Goal: Contribute content

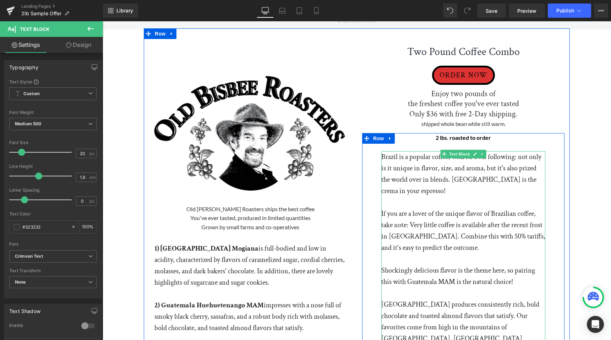
click at [383, 156] on p "Brazil is a popular coffee, with its own following: not only is it unique in fl…" at bounding box center [463, 173] width 164 height 45
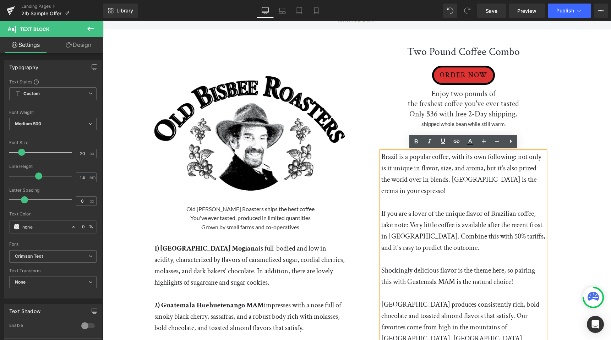
click at [381, 155] on div "Brazil is a popular coffee, with its own following: not only is it unique in fl…" at bounding box center [463, 270] width 164 height 239
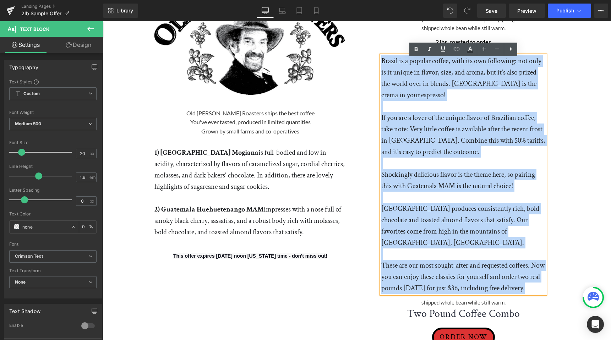
scroll to position [97, 0]
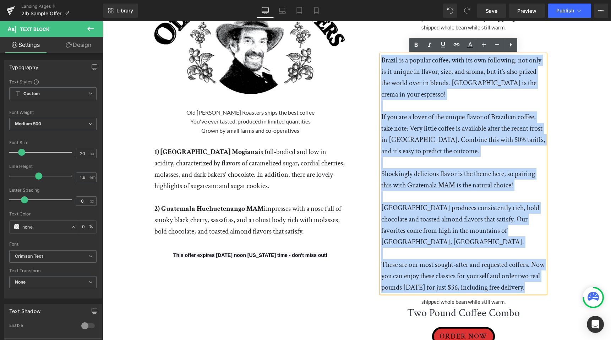
drag, startPoint x: 382, startPoint y: 155, endPoint x: 545, endPoint y: 287, distance: 209.2
click at [545, 287] on div "Brazil is a popular coffee, with its own following: not only is it unique in fl…" at bounding box center [463, 174] width 164 height 239
paste div "To enrich screen reader interactions, please activate Accessibility in Grammarl…"
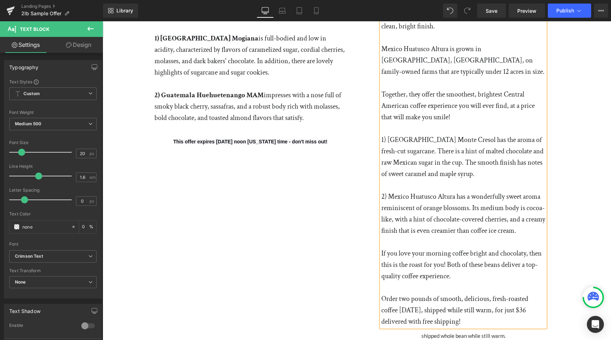
scroll to position [228, 0]
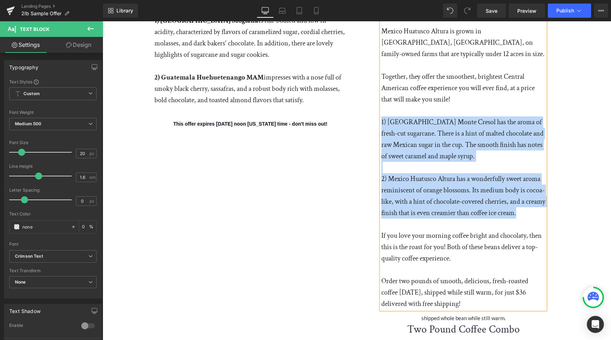
drag, startPoint x: 382, startPoint y: 121, endPoint x: 542, endPoint y: 213, distance: 185.3
click at [542, 213] on div "[GEOGRAPHIC_DATA] is famous for clean, sweet, delicious coffee, and Monte Creso…" at bounding box center [463, 116] width 164 height 386
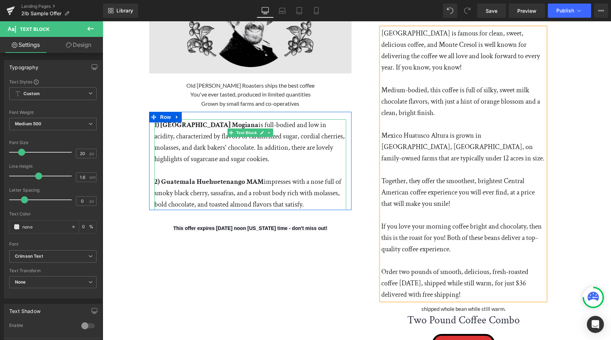
scroll to position [101, 0]
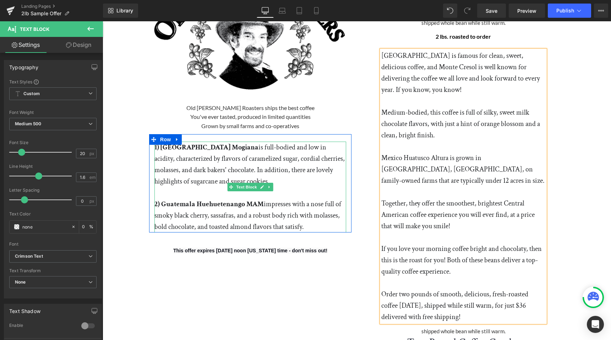
click at [191, 210] on p "2) Guatemala Huehuetenango MAM impresses with a nose full of smoky black cherry…" at bounding box center [250, 215] width 192 height 34
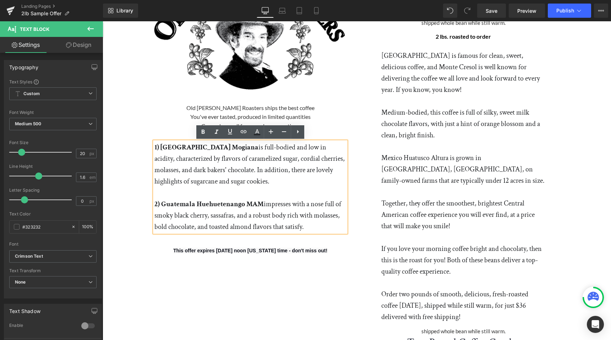
drag, startPoint x: 155, startPoint y: 145, endPoint x: 312, endPoint y: 226, distance: 176.4
click at [312, 226] on div "1) Brazil Mogiana is full-bodied and low in acidity, characterized by flavors o…" at bounding box center [250, 187] width 192 height 91
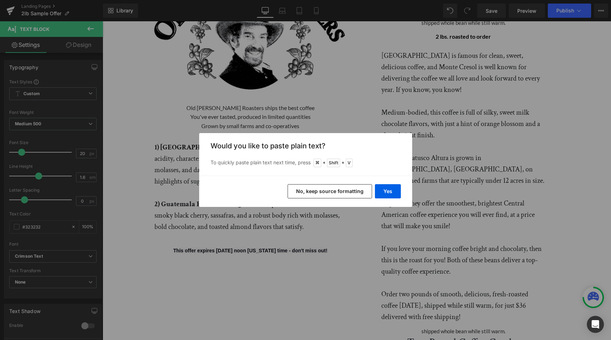
click at [319, 189] on button "No, keep source formatting" at bounding box center [330, 191] width 84 height 14
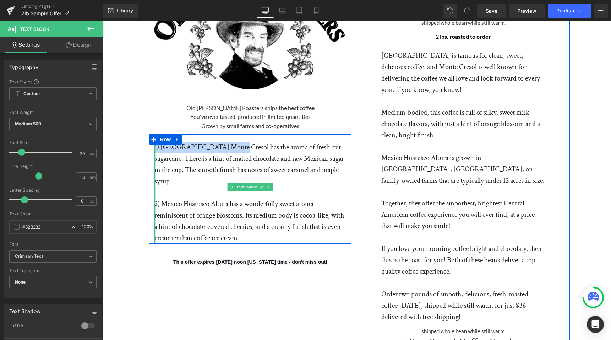
drag, startPoint x: 230, startPoint y: 147, endPoint x: 155, endPoint y: 148, distance: 75.3
click at [155, 148] on div "1) [GEOGRAPHIC_DATA] Monte Cresol has the aroma of fresh-cut sugarcane. There i…" at bounding box center [250, 193] width 192 height 102
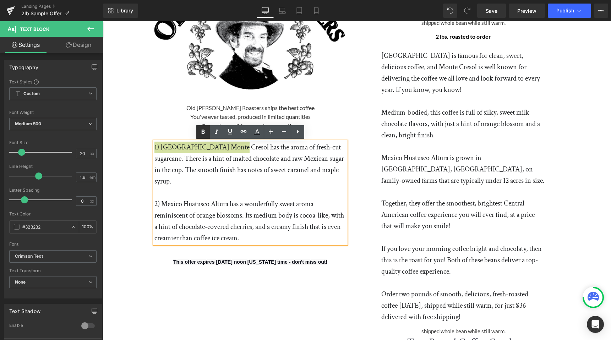
click at [201, 130] on icon at bounding box center [203, 132] width 9 height 9
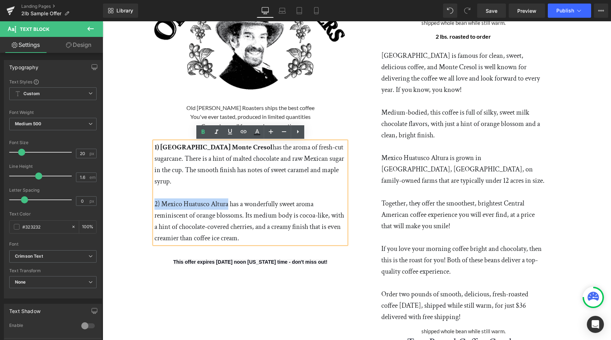
drag, startPoint x: 229, startPoint y: 193, endPoint x: 155, endPoint y: 191, distance: 73.1
click at [155, 198] on p "2) Mexico Huatusco Altura has a wonderfully sweet aroma reminiscent of orange b…" at bounding box center [250, 220] width 192 height 45
click at [204, 132] on icon at bounding box center [203, 132] width 9 height 9
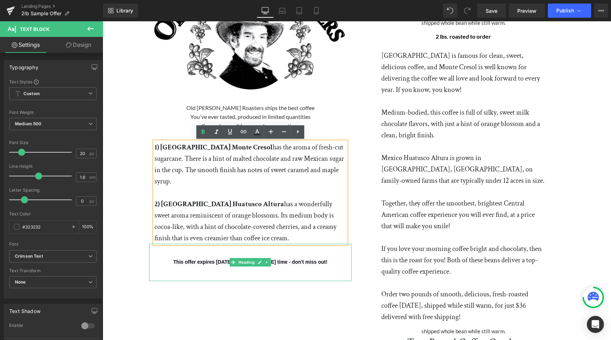
click at [279, 254] on h1 "This offer expires [DATE] noon [US_STATE] time - don't miss out!" at bounding box center [250, 261] width 202 height 15
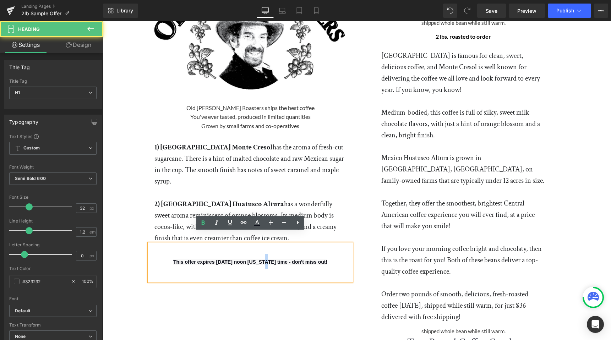
click at [248, 259] on span "This offer expires [DATE] noon [US_STATE] time - don't miss out!" at bounding box center [250, 262] width 154 height 6
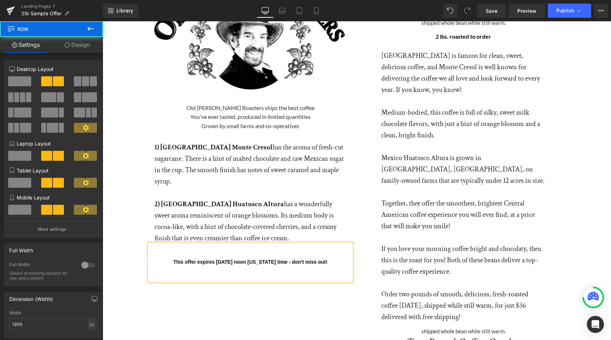
click at [354, 306] on div "Image Old [PERSON_NAME] Roasters ships the best coffee You've ever tasted, prod…" at bounding box center [357, 154] width 426 height 455
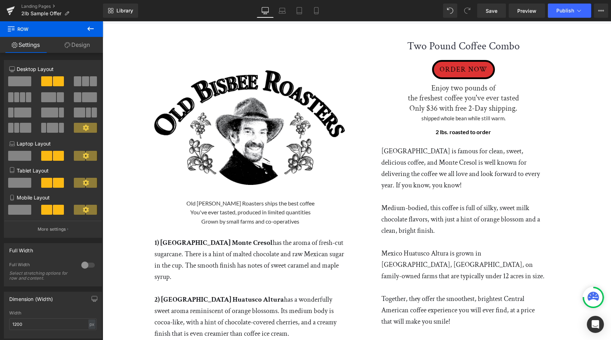
scroll to position [0, 0]
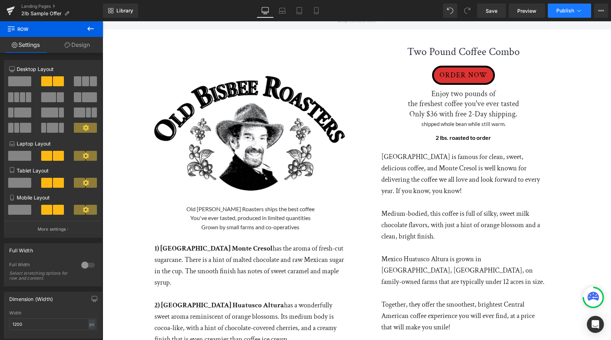
click at [566, 14] on button "Publish" at bounding box center [569, 11] width 43 height 14
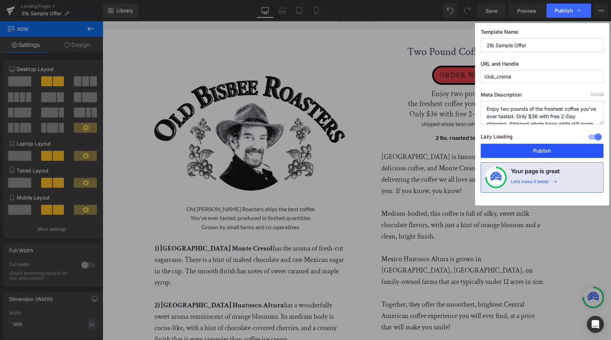
click at [549, 148] on button "Publish" at bounding box center [542, 151] width 123 height 14
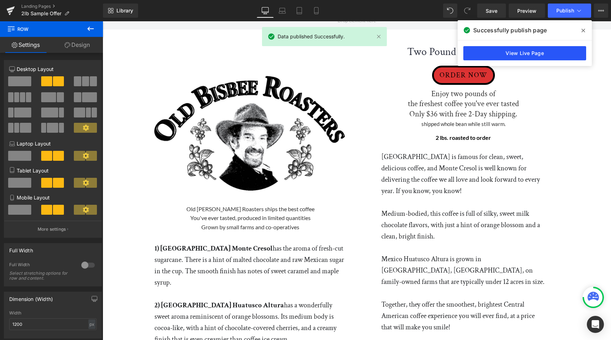
click at [529, 56] on link "View Live Page" at bounding box center [524, 53] width 123 height 14
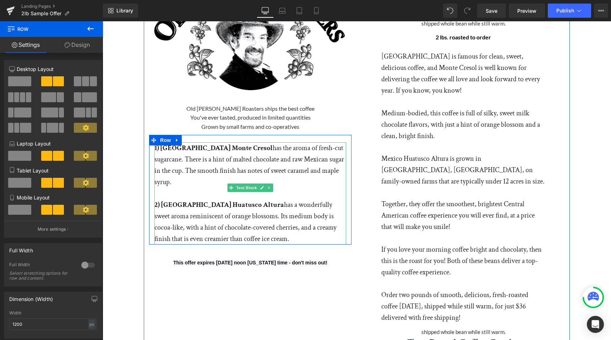
scroll to position [102, 0]
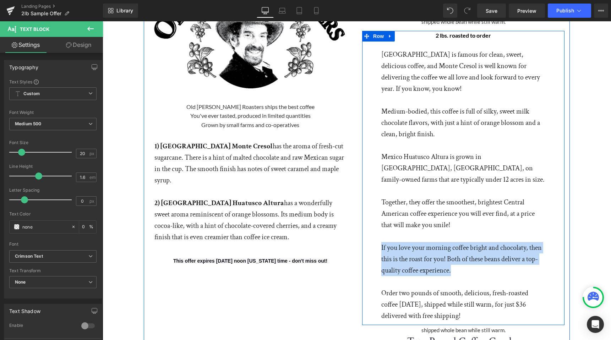
drag, startPoint x: 453, startPoint y: 273, endPoint x: 381, endPoint y: 246, distance: 77.5
click at [381, 246] on div "2 lbs. roasted to order Text Block Row [GEOGRAPHIC_DATA] is famous for clean, s…" at bounding box center [463, 176] width 175 height 291
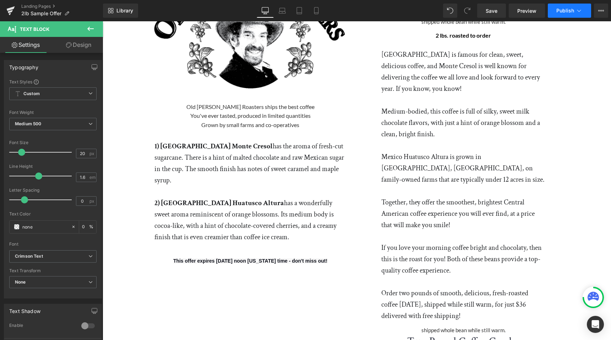
click at [565, 13] on span "Publish" at bounding box center [565, 11] width 18 height 6
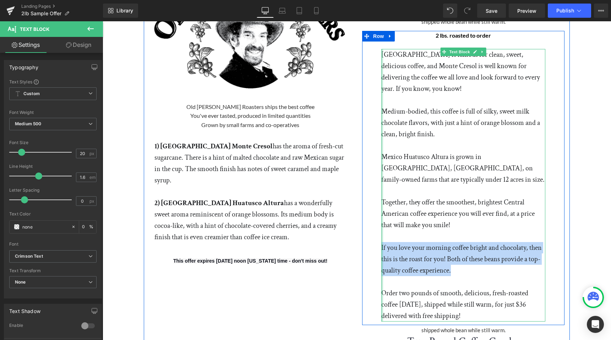
drag, startPoint x: 460, startPoint y: 272, endPoint x: 382, endPoint y: 245, distance: 82.5
click at [382, 245] on div "[GEOGRAPHIC_DATA] is famous for clean, sweet, delicious coffee, and Monte Creso…" at bounding box center [463, 185] width 164 height 273
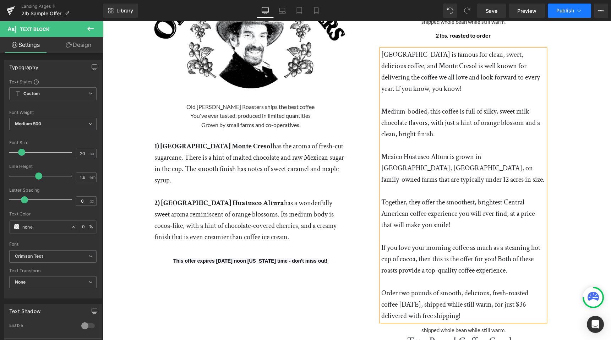
click at [569, 11] on span "Publish" at bounding box center [565, 11] width 18 height 6
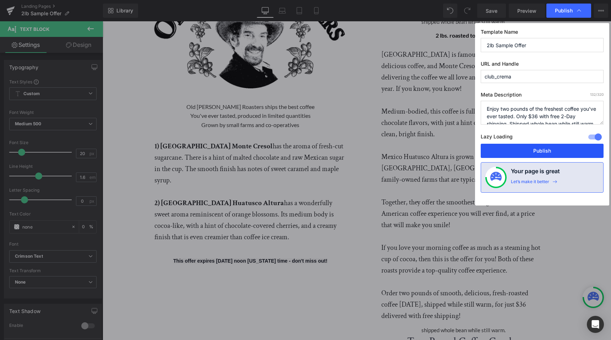
click at [548, 152] on button "Publish" at bounding box center [542, 151] width 123 height 14
